Goal: Task Accomplishment & Management: Use online tool/utility

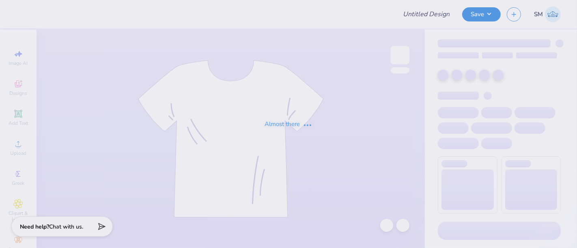
type input "navy sweatpant"
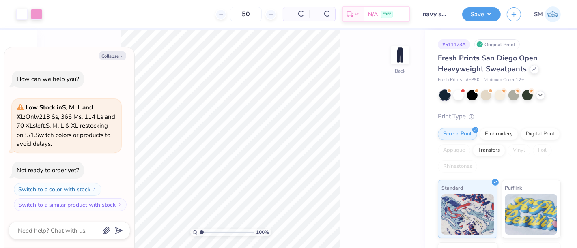
type textarea "x"
drag, startPoint x: 214, startPoint y: 226, endPoint x: 218, endPoint y: 225, distance: 4.5
type input "4.12"
click at [218, 229] on input "range" at bounding box center [227, 232] width 55 height 7
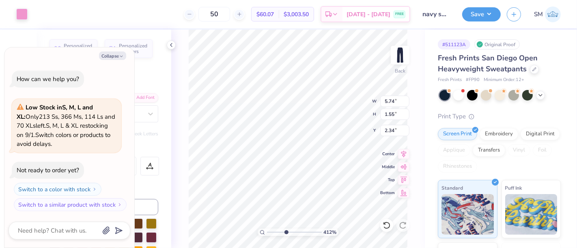
type textarea "x"
type textarea "AOmegE"
type textarea "x"
type textarea "AOmeE"
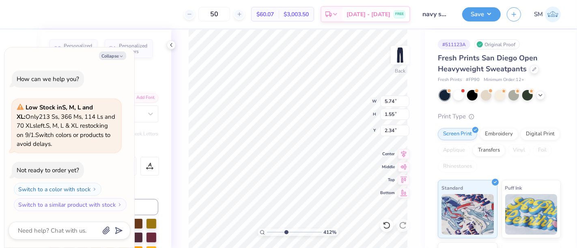
scroll to position [7, 1]
type textarea "x"
type textarea "AOmE"
type textarea "x"
type textarea "AOE"
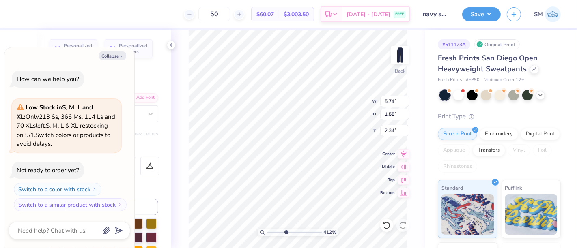
type textarea "x"
type textarea "AO.E"
type textarea "x"
type textarea "A.O.E"
click at [137, 13] on div "50 $60.07 Per Item $3,003.50 Total Est. Delivery [DATE] - [DATE] FREE" at bounding box center [216, 14] width 388 height 28
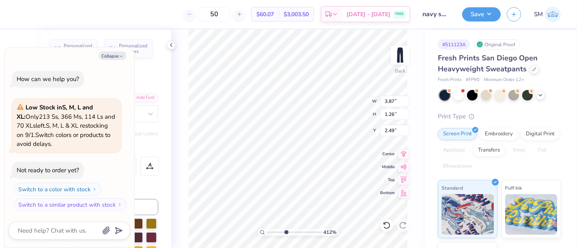
type textarea "x"
type input "2.97"
click at [109, 57] on button "Collapse" at bounding box center [112, 56] width 27 height 9
type textarea "x"
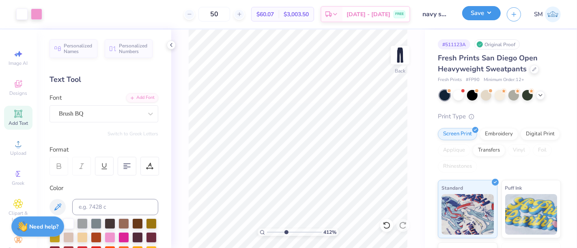
click at [485, 16] on button "Save" at bounding box center [481, 13] width 39 height 14
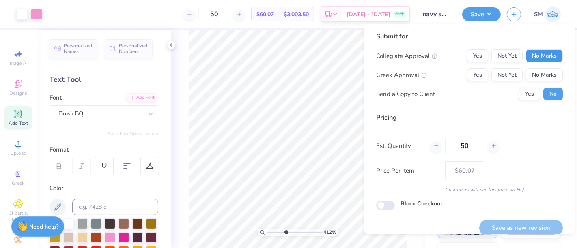
drag, startPoint x: 541, startPoint y: 55, endPoint x: 494, endPoint y: 67, distance: 48.5
click at [540, 55] on button "No Marks" at bounding box center [544, 55] width 37 height 13
click at [467, 73] on button "Yes" at bounding box center [477, 75] width 21 height 13
click at [527, 101] on div "Submit for Collegiate Approval Yes Not Yet No Marks Greek Approval Yes Not Yet …" at bounding box center [469, 69] width 187 height 75
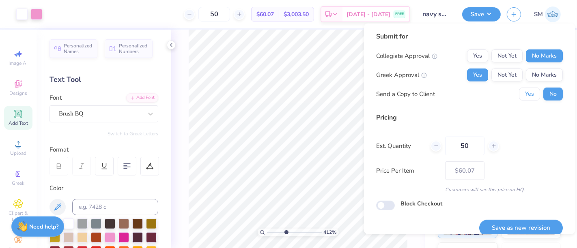
drag, startPoint x: 526, startPoint y: 97, endPoint x: 525, endPoint y: 150, distance: 52.7
click at [525, 97] on button "Yes" at bounding box center [529, 94] width 21 height 13
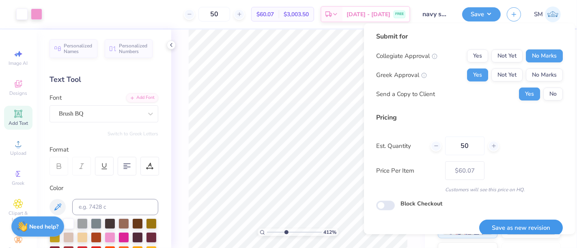
click at [525, 225] on button "Save as new revision" at bounding box center [521, 228] width 84 height 17
type input "$60.07"
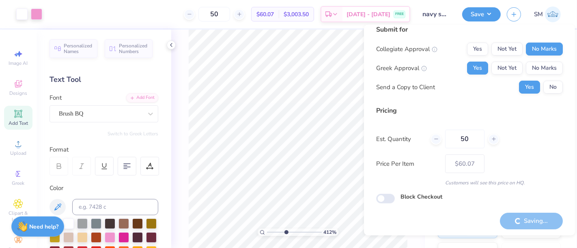
scroll to position [9, 0]
